Goal: Information Seeking & Learning: Understand process/instructions

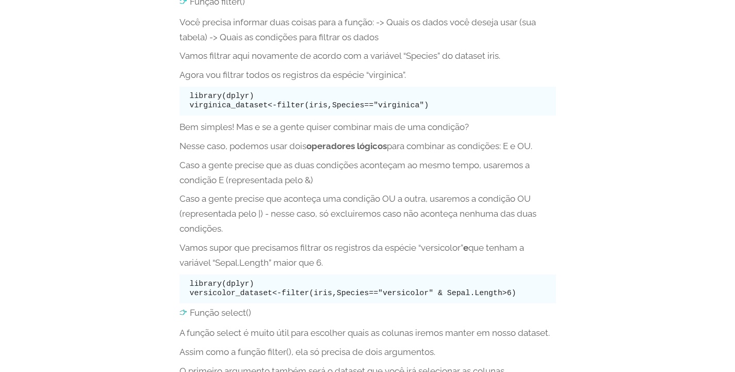
scroll to position [2062, 0]
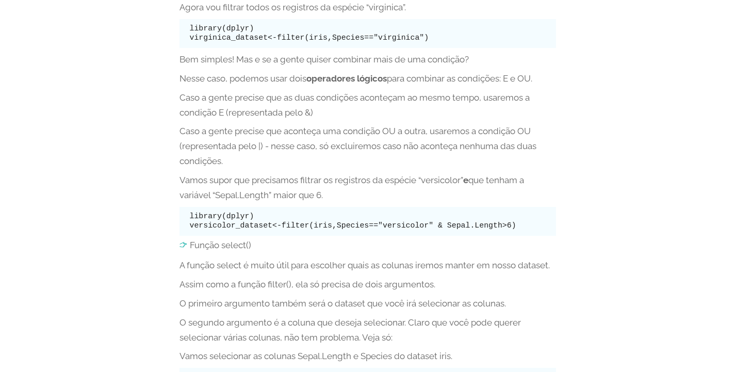
click at [329, 229] on code "library(dplyr) versicolor_dataset<-filter(iris,Species=="versicolor" & Sepal.Le…" at bounding box center [353, 221] width 326 height 18
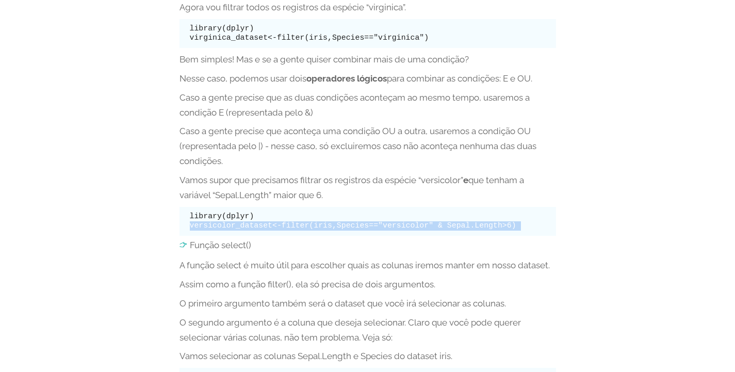
click at [329, 229] on code "library(dplyr) versicolor_dataset<-filter(iris,Species=="versicolor" & Sepal.Le…" at bounding box center [353, 221] width 326 height 18
click at [319, 236] on pre "library(dplyr) versicolor_dataset<-filter(iris,Species=="versicolor" & Sepal.Le…" at bounding box center [367, 221] width 376 height 29
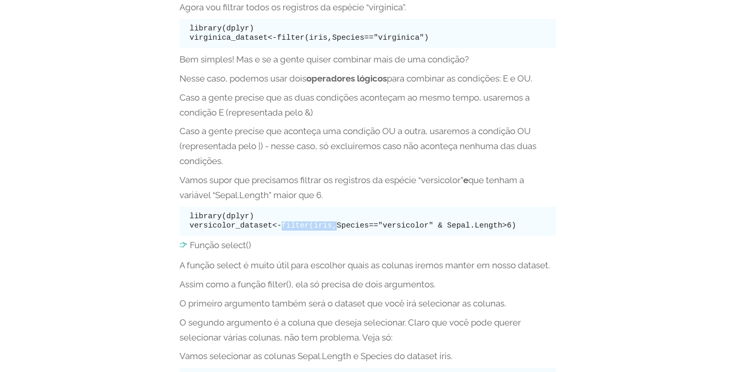
drag, startPoint x: 276, startPoint y: 233, endPoint x: 324, endPoint y: 236, distance: 48.1
click at [324, 229] on code "library(dplyr) versicolor_dataset<-filter(iris,Species=="versicolor" & Sepal.Le…" at bounding box center [353, 221] width 326 height 18
drag, startPoint x: 313, startPoint y: 234, endPoint x: 348, endPoint y: 239, distance: 34.9
click at [348, 236] on pre "library(dplyr) versicolor_dataset<-filter(iris,Species=="versicolor" & Sepal.Le…" at bounding box center [367, 221] width 376 height 29
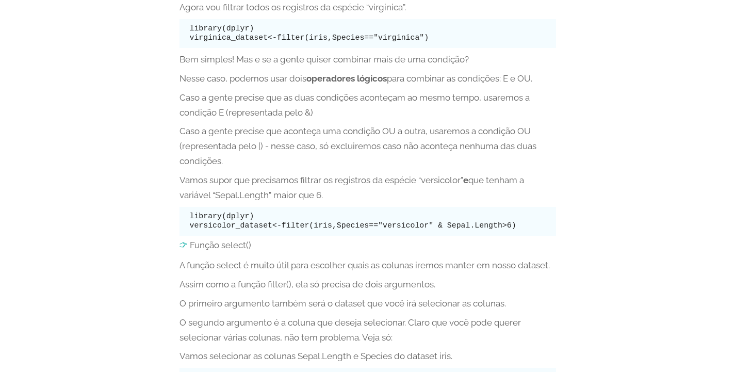
click at [353, 229] on code "library(dplyr) versicolor_dataset<-filter(iris,Species=="versicolor" & Sepal.Le…" at bounding box center [353, 221] width 326 height 18
click at [319, 229] on code "library(dplyr) versicolor_dataset<-filter(iris,Species=="versicolor" & Sepal.Le…" at bounding box center [353, 221] width 326 height 18
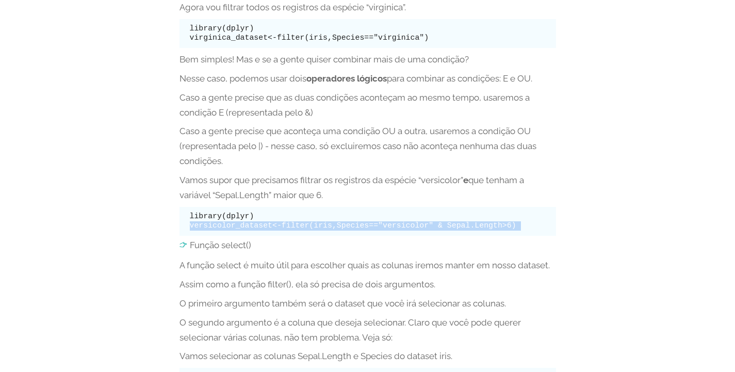
click at [319, 229] on code "library(dplyr) versicolor_dataset<-filter(iris,Species=="versicolor" & Sepal.Le…" at bounding box center [353, 221] width 326 height 18
click at [318, 229] on code "library(dplyr) versicolor_dataset<-filter(iris,Species=="versicolor" & Sepal.Le…" at bounding box center [353, 221] width 326 height 18
